Goal: Feedback & Contribution: Submit feedback/report problem

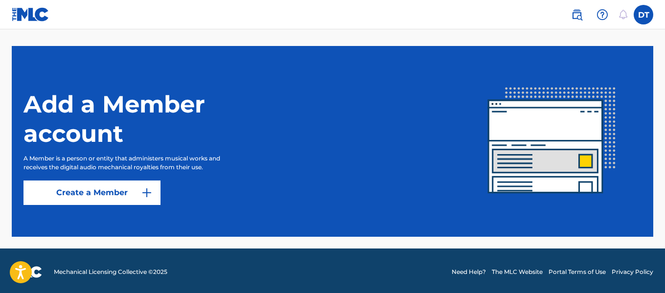
scroll to position [268, 0]
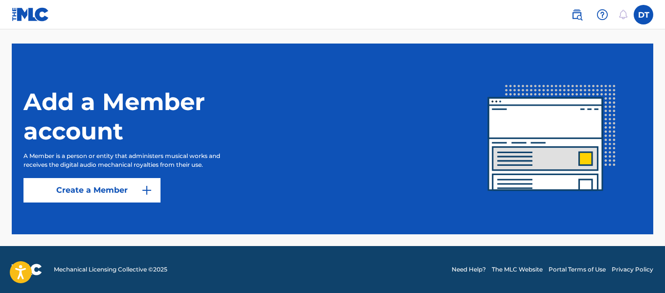
click at [637, 15] on label at bounding box center [644, 15] width 20 height 20
click at [644, 15] on input "DT Damion Thomas damion1876@gmail.com Notification Preferences Profile Log out" at bounding box center [644, 15] width 0 height 0
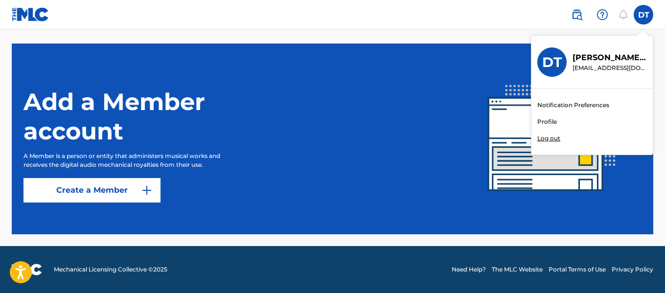
click at [548, 121] on link "Profile" at bounding box center [547, 121] width 20 height 9
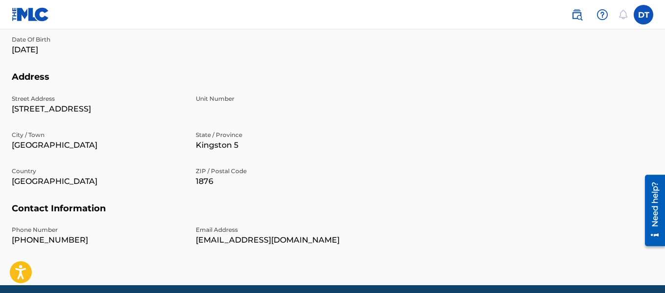
scroll to position [366, 0]
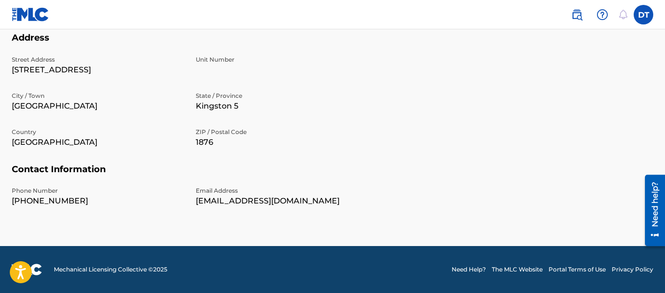
click at [579, 15] on img at bounding box center [577, 15] width 12 height 12
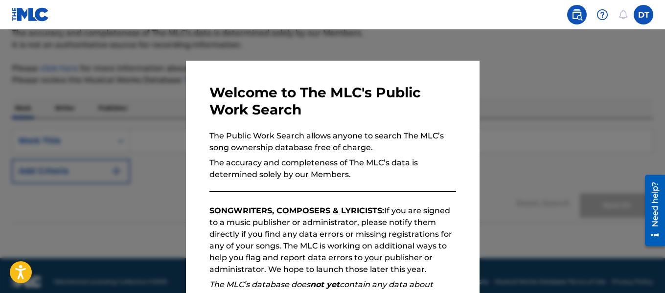
scroll to position [101, 0]
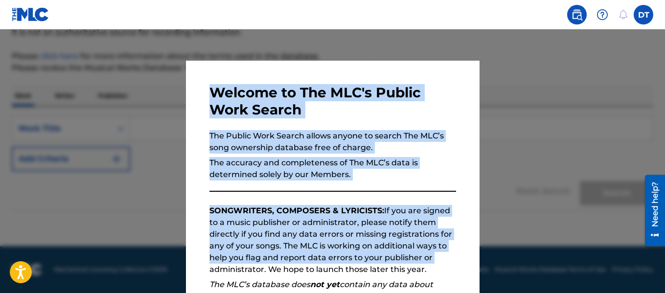
drag, startPoint x: 482, startPoint y: 265, endPoint x: 450, endPoint y: 263, distance: 31.9
click at [450, 263] on div "Welcome to The MLC's Public Work Search The Public Work Search allows anyone to…" at bounding box center [332, 161] width 665 height 264
click at [450, 263] on p "SONGWRITERS, COMPOSERS & LYRICISTS: If you are signed to a music publisher or a…" at bounding box center [332, 240] width 247 height 70
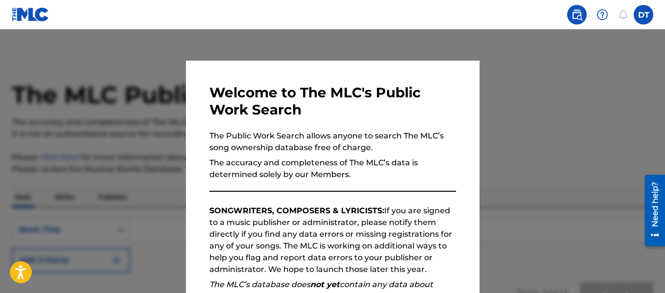
scroll to position [24, 0]
click at [403, 169] on p "The accuracy and completeness of The MLC’s data is determined solely by our Mem…" at bounding box center [332, 168] width 247 height 23
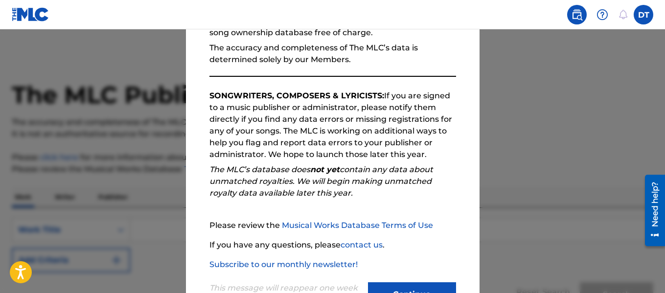
scroll to position [127, 0]
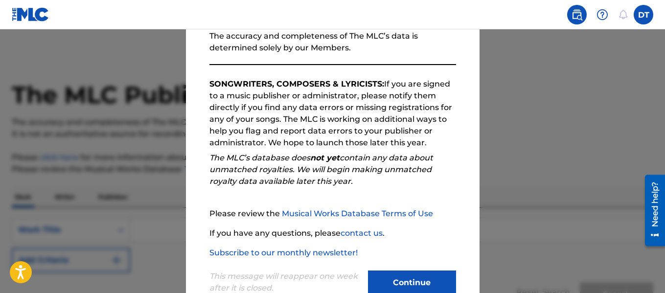
click at [413, 284] on button "Continue" at bounding box center [412, 283] width 88 height 24
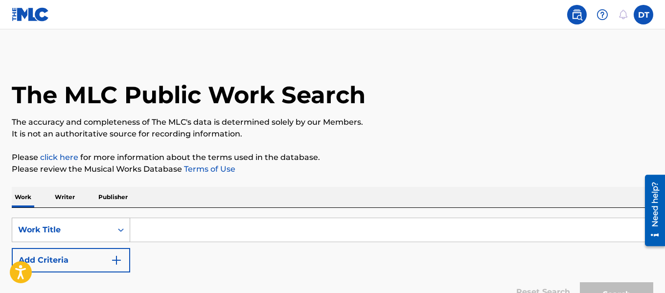
click at [98, 228] on div "Work Title" at bounding box center [62, 230] width 88 height 12
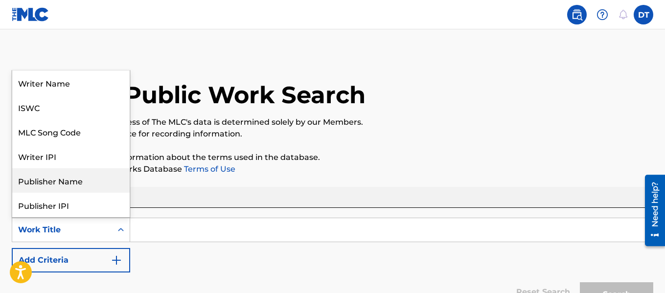
scroll to position [49, 0]
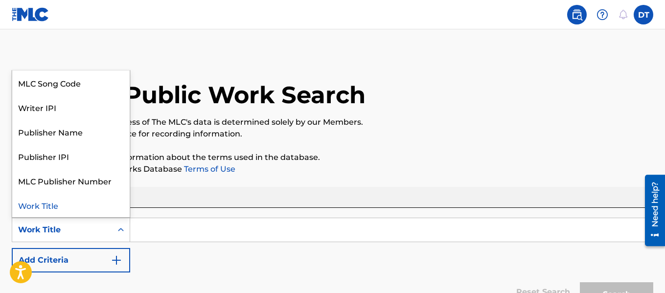
click at [59, 206] on div "Work Title" at bounding box center [70, 205] width 117 height 24
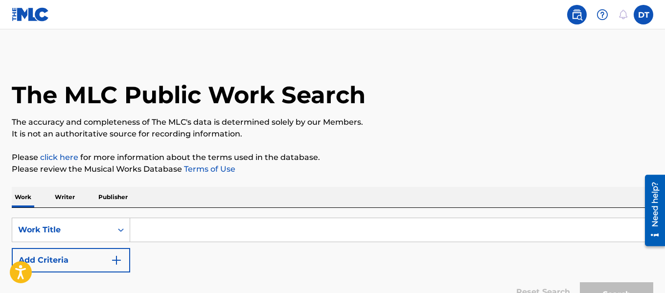
click at [162, 239] on input "Search Form" at bounding box center [391, 229] width 523 height 23
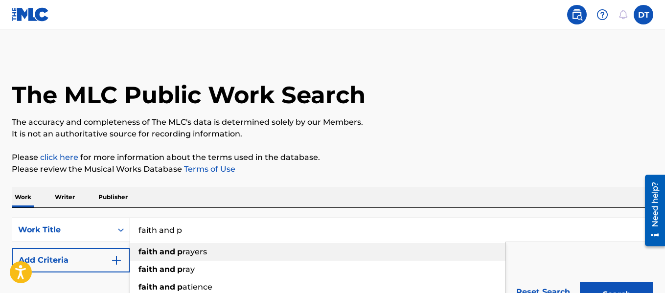
click at [178, 254] on strong "p" at bounding box center [179, 251] width 5 height 9
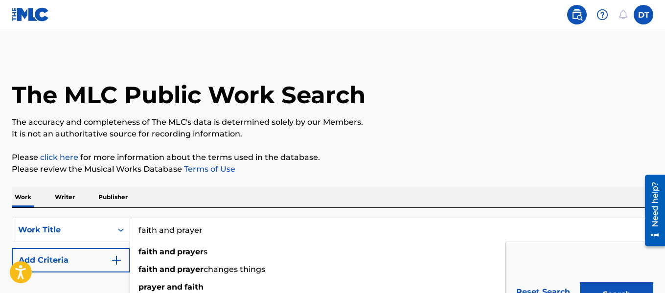
type input "faith and prayer"
click at [580, 282] on button "Search" at bounding box center [616, 294] width 73 height 24
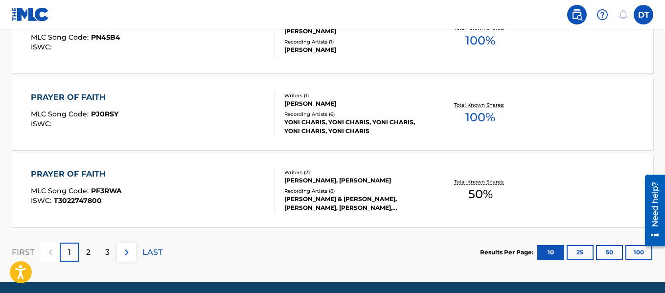
scroll to position [869, 0]
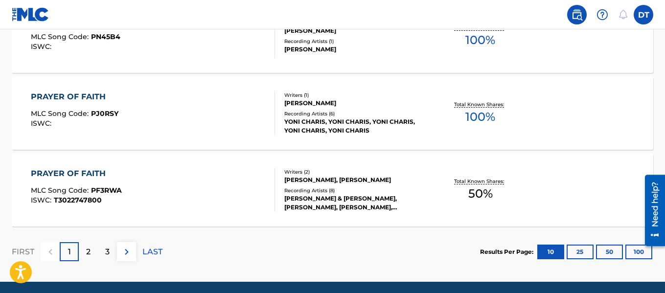
click at [92, 253] on div "2" at bounding box center [88, 251] width 19 height 19
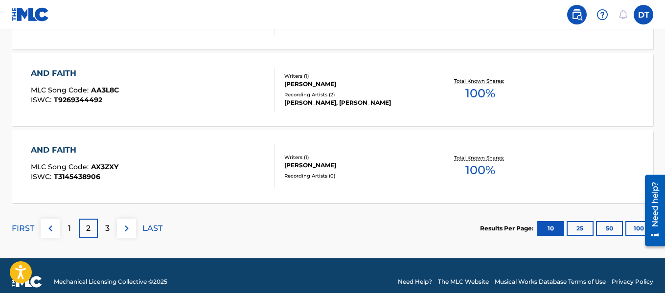
scroll to position [905, 0]
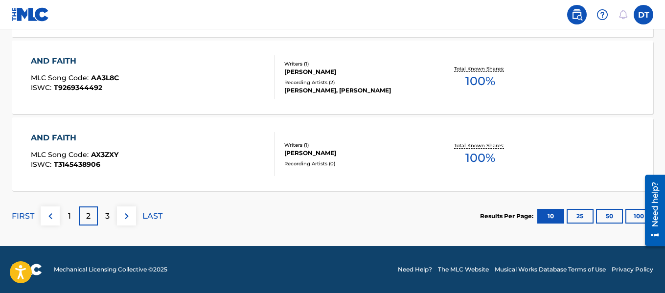
click at [66, 215] on div "1" at bounding box center [69, 216] width 19 height 19
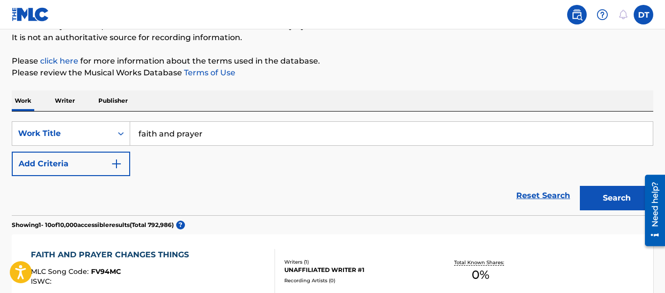
scroll to position [98, 0]
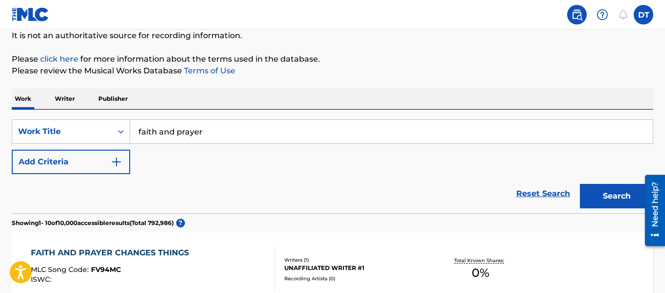
click at [66, 99] on p "Writer" at bounding box center [65, 99] width 26 height 21
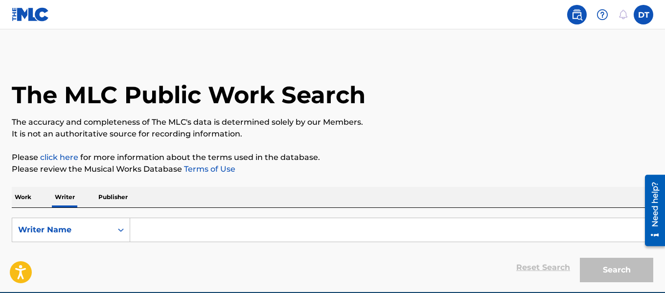
click at [172, 229] on input "Search Form" at bounding box center [391, 229] width 523 height 23
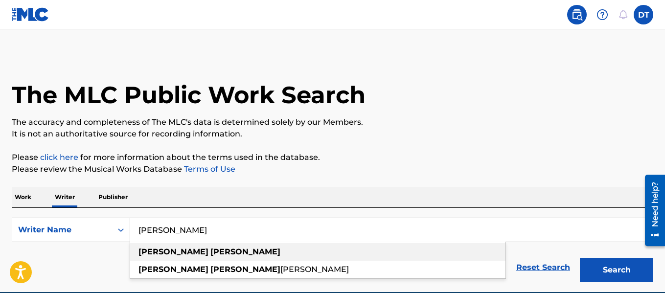
type input "damion thomas"
click at [164, 257] on div "damion thomas" at bounding box center [317, 252] width 375 height 18
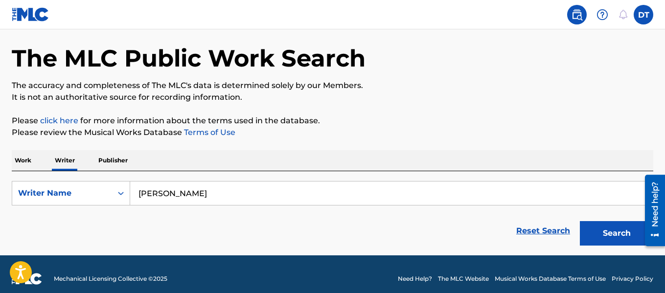
scroll to position [46, 0]
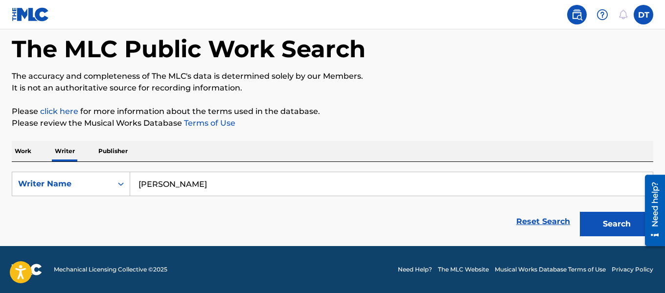
click at [602, 228] on button "Search" at bounding box center [616, 224] width 73 height 24
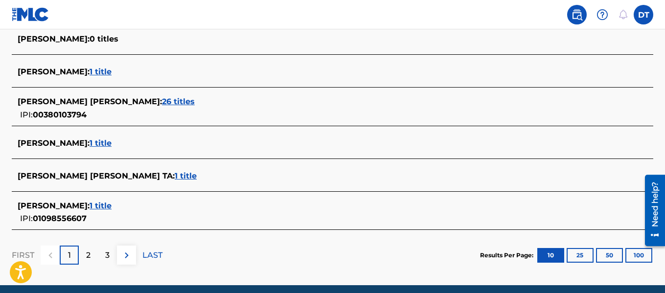
scroll to position [425, 0]
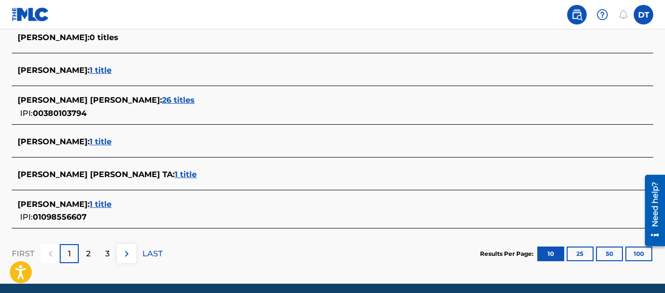
click at [106, 141] on span "1 title" at bounding box center [101, 141] width 22 height 9
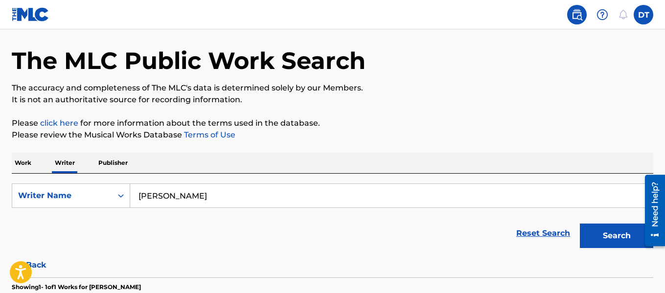
scroll to position [33, 0]
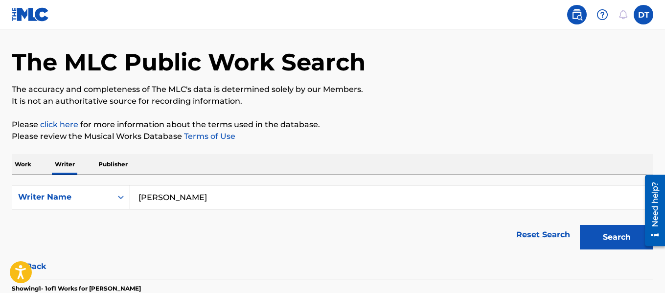
click at [27, 11] on img at bounding box center [31, 14] width 38 height 14
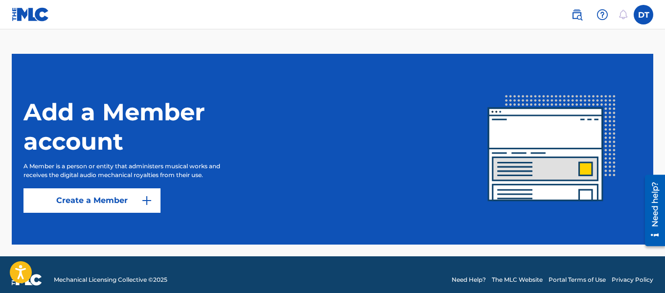
scroll to position [268, 0]
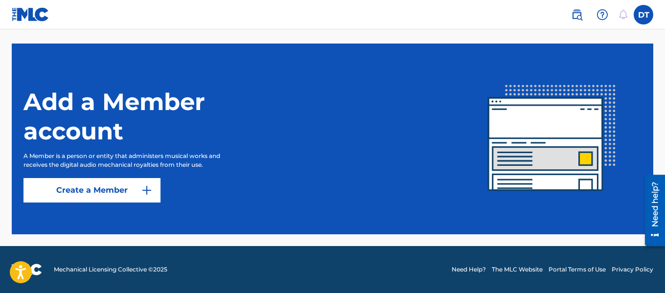
click at [82, 188] on button "Create a Member" at bounding box center [91, 190] width 137 height 24
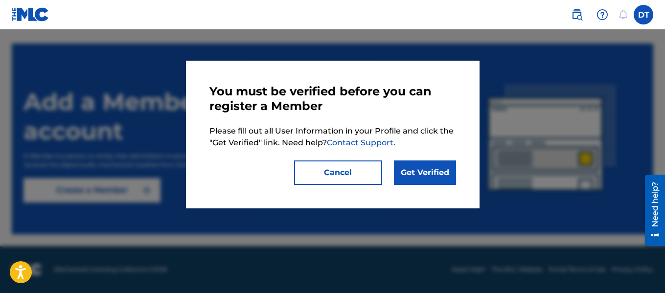
click at [417, 170] on link "Get Verified" at bounding box center [425, 173] width 62 height 24
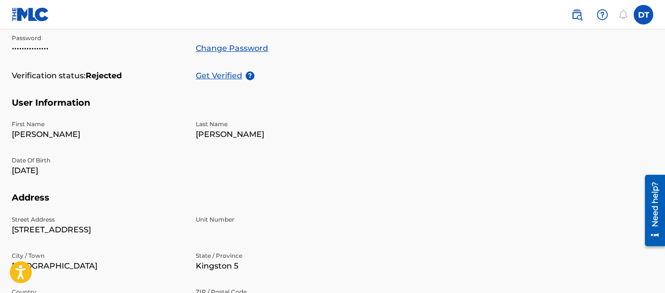
scroll to position [213, 0]
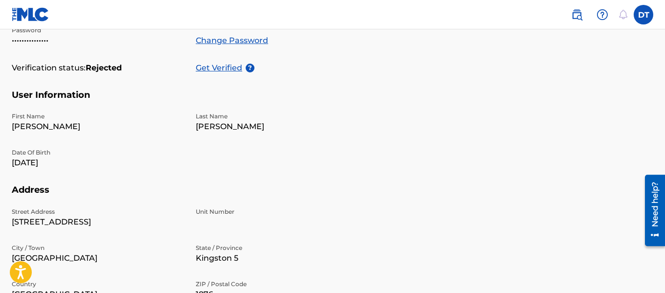
click at [221, 67] on p "Get Verified" at bounding box center [221, 68] width 50 height 12
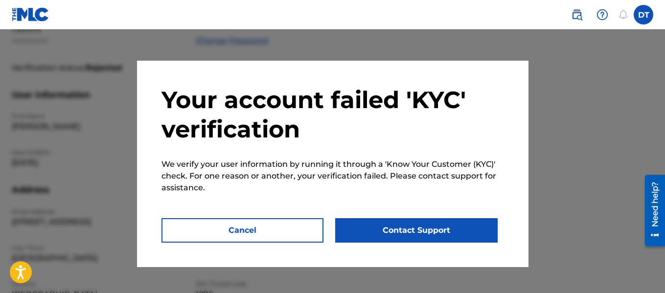
click at [415, 229] on button "Contact Support" at bounding box center [416, 230] width 162 height 24
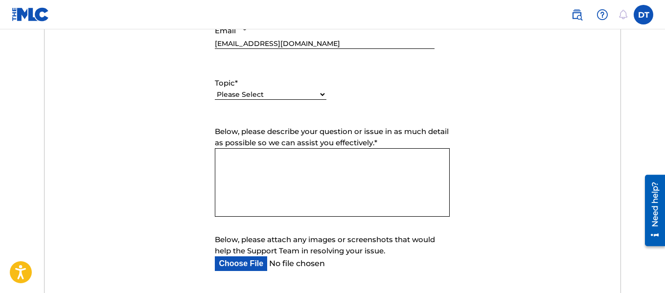
scroll to position [466, 0]
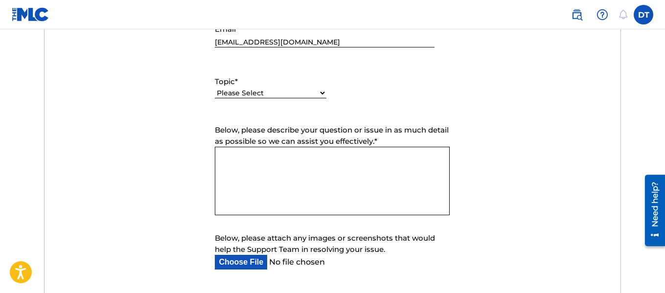
click at [324, 93] on select "Please Select I need help with my account I need help with managing my catalog …" at bounding box center [271, 93] width 112 height 10
select select "I need help with my account"
click at [215, 88] on select "Please Select I need help with my account I need help with managing my catalog …" at bounding box center [271, 93] width 112 height 10
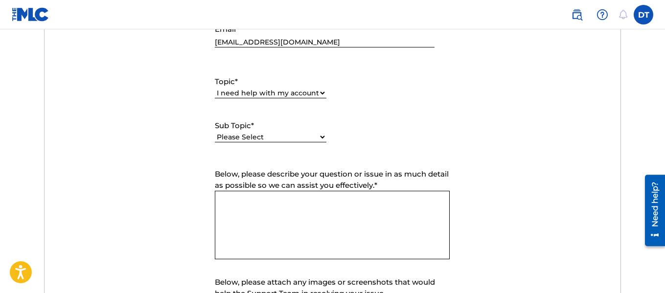
click at [369, 208] on textarea "Below, please describe your question or issue in as much detail as possible so …" at bounding box center [332, 225] width 235 height 69
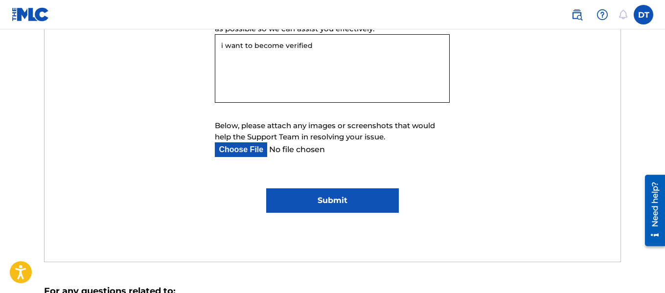
scroll to position [625, 0]
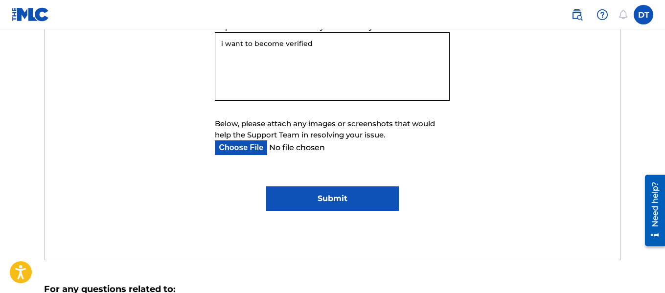
type textarea "i want to become verified"
click at [251, 142] on input "Below, please attach any images or screenshots that would help the Support Team…" at bounding box center [324, 147] width 219 height 15
type input "C:\fakepath\Drivers Licence.pdf"
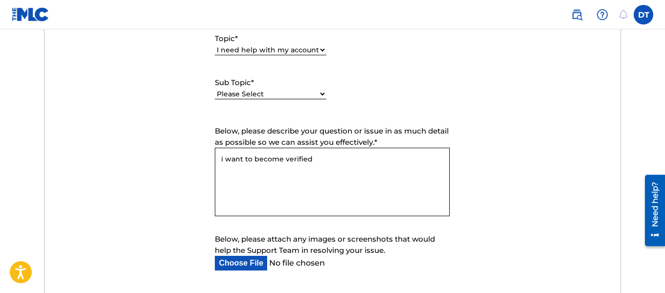
scroll to position [511, 0]
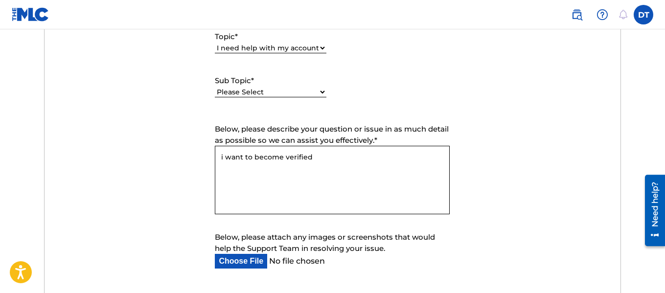
click at [322, 92] on select "Please Select I need help with my user account I can't log in to my user accoun…" at bounding box center [271, 92] width 112 height 10
select select "I was not verified as a user"
click at [215, 87] on select "Please Select I need help with my user account I can't log in to my user accoun…" at bounding box center [271, 92] width 112 height 10
click at [323, 161] on textarea "i want to become verified" at bounding box center [332, 180] width 235 height 69
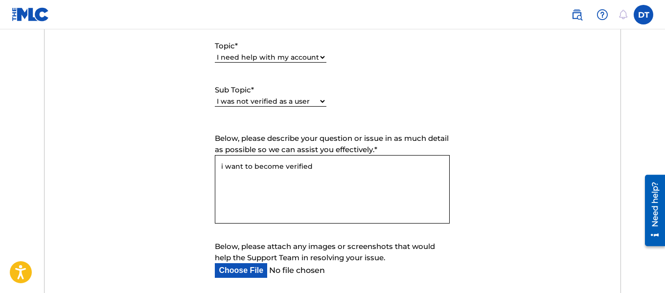
scroll to position [487, 0]
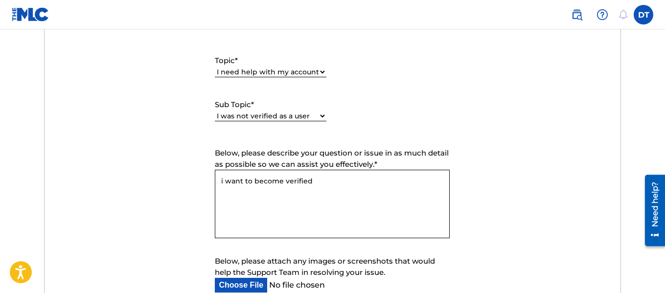
paste textarea "https://www.tiktok.com/@d.nobody3?is_from_webapp=1&sender_device=pc"
paste textarea "www.youtube.com/@1D.Nobody"
click at [318, 179] on textarea "i want to become verified https://www.tiktok.com/@d.nobody3?is_from_webapp=1&se…" at bounding box center [332, 204] width 235 height 69
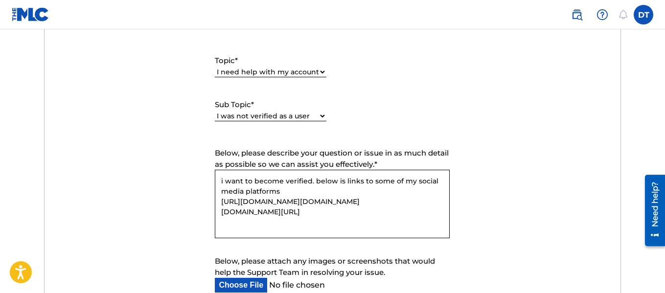
click at [374, 216] on textarea "i want to become verified. below is links to some of my social media platforms …" at bounding box center [332, 204] width 235 height 69
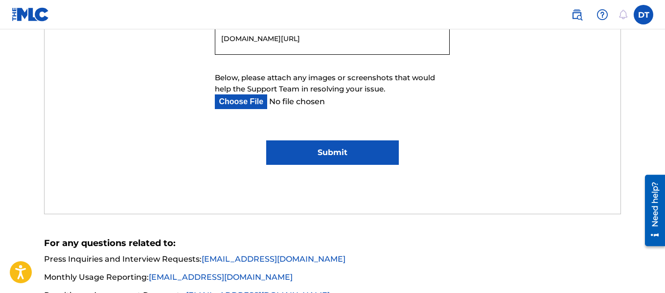
scroll to position [695, 0]
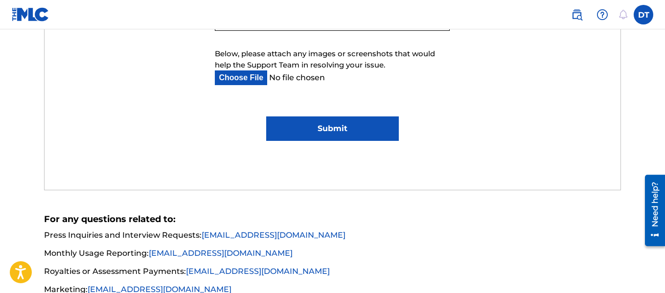
type textarea "i want to become verified. below is links to some of my social media platforms …"
click at [361, 131] on input "Submit" at bounding box center [332, 128] width 133 height 24
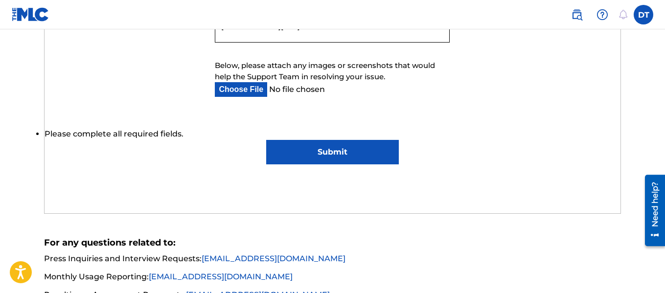
scroll to position [707, 0]
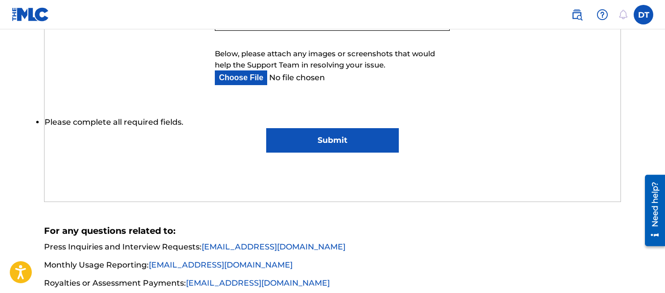
click at [358, 136] on input "Submit" at bounding box center [332, 140] width 133 height 24
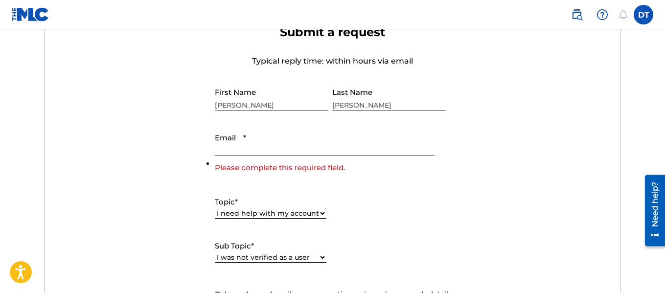
scroll to position [354, 0]
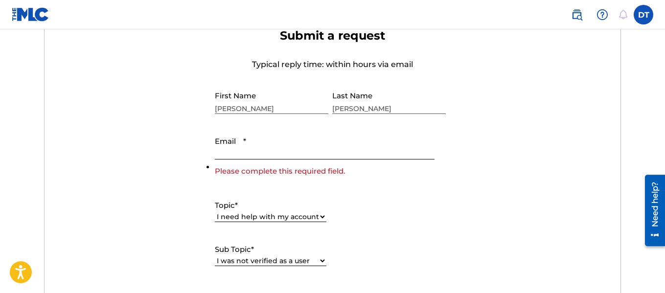
click at [252, 151] on input "Email *" at bounding box center [324, 146] width 219 height 28
type input "damion1876@gmail.com"
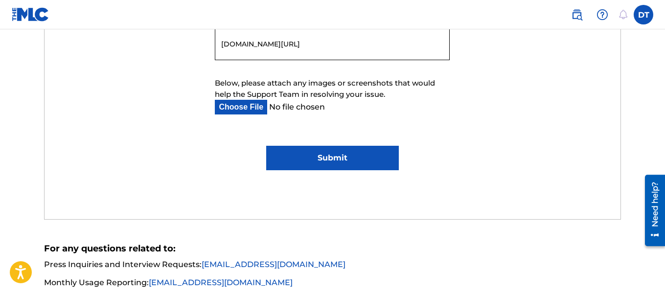
scroll to position [693, 0]
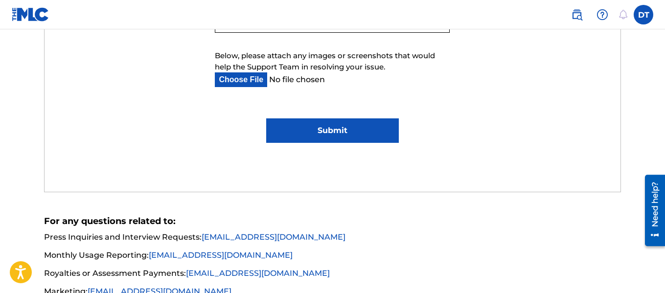
click at [362, 131] on input "Submit" at bounding box center [332, 130] width 133 height 24
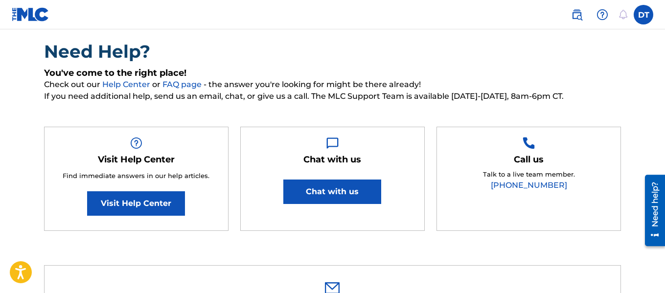
scroll to position [0, 0]
